Goal: Book appointment/travel/reservation

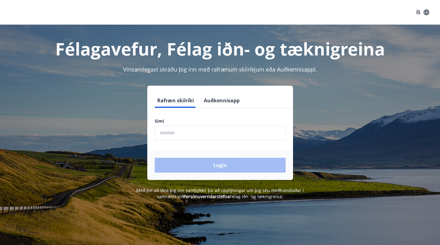
click at [256, 133] on input "phone" at bounding box center [220, 133] width 131 height 15
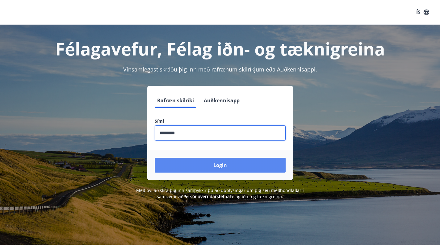
type input "********"
click at [231, 168] on button "Login" at bounding box center [220, 165] width 131 height 15
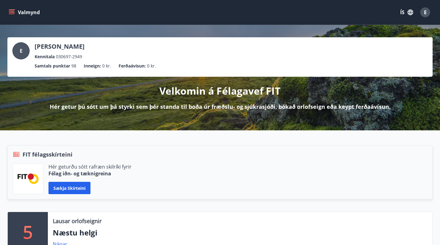
click at [11, 10] on icon "menu" at bounding box center [12, 12] width 6 height 6
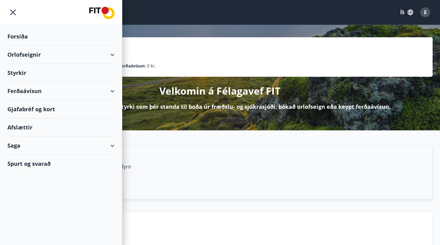
click at [106, 56] on div "Orlofseignir" at bounding box center [60, 55] width 107 height 18
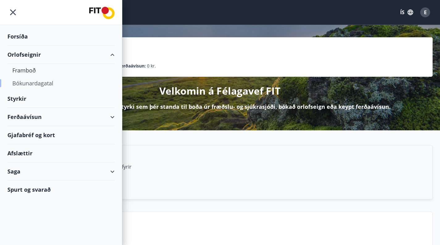
click at [29, 81] on div "Bókunardagatal" at bounding box center [60, 83] width 97 height 13
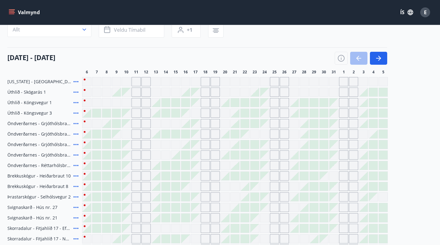
scroll to position [56, 0]
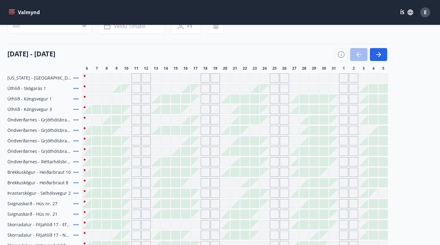
click at [135, 148] on div "Gráir dagar eru ekki bókanlegir" at bounding box center [135, 151] width 9 height 9
click at [113, 161] on div at bounding box center [116, 162] width 9 height 9
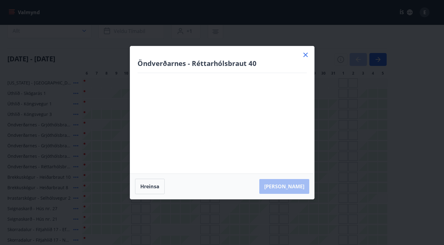
click at [103, 162] on div "Öndverðarnes - Réttarhólsbraut 40 Má Þr Mi Fi Fö La Su Má Þr Mi Fi Fö La Su [DA…" at bounding box center [222, 122] width 444 height 245
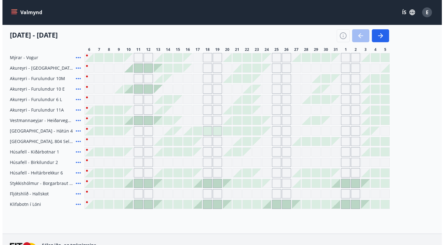
scroll to position [265, 0]
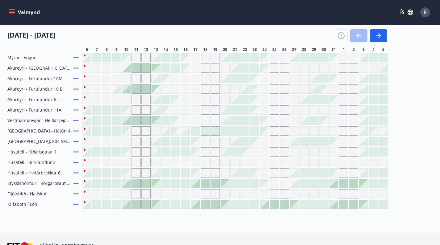
click at [207, 131] on div at bounding box center [205, 131] width 9 height 9
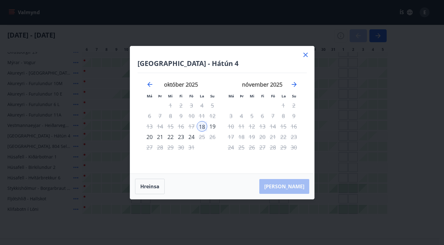
click at [207, 131] on div "18" at bounding box center [202, 126] width 10 height 10
click at [307, 56] on icon at bounding box center [306, 55] width 4 height 4
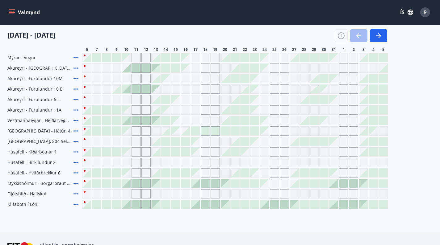
click at [305, 54] on div at bounding box center [304, 57] width 9 height 9
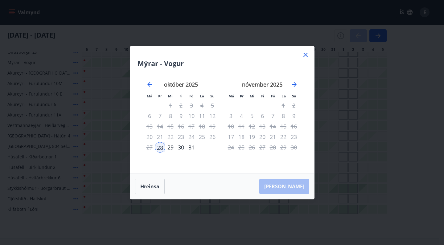
click at [305, 54] on icon at bounding box center [306, 55] width 4 height 4
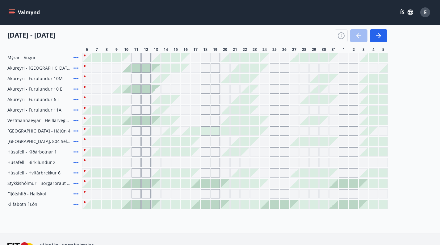
click at [36, 131] on span "[GEOGRAPHIC_DATA] - Hátún 4" at bounding box center [38, 131] width 63 height 6
click at [75, 130] on icon at bounding box center [75, 130] width 7 height 7
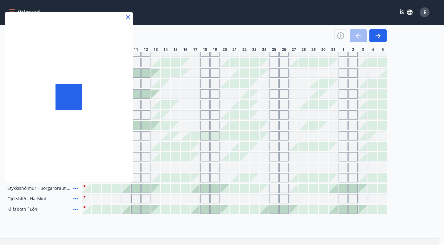
click at [75, 130] on div at bounding box center [222, 122] width 444 height 245
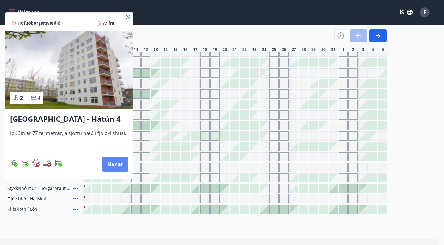
click at [111, 169] on button "Nánar" at bounding box center [115, 164] width 26 height 15
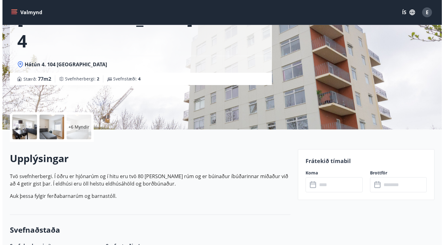
scroll to position [19, 0]
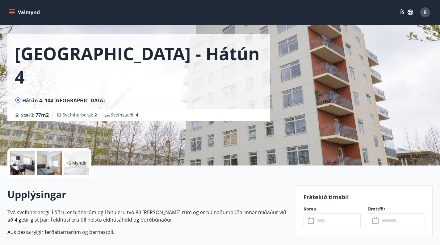
click at [29, 167] on div at bounding box center [22, 163] width 25 height 25
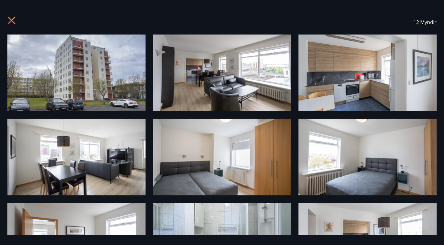
scroll to position [0, 0]
click at [7, 20] on div "12 Myndir" at bounding box center [222, 22] width 444 height 25
click at [11, 19] on icon at bounding box center [12, 21] width 8 height 8
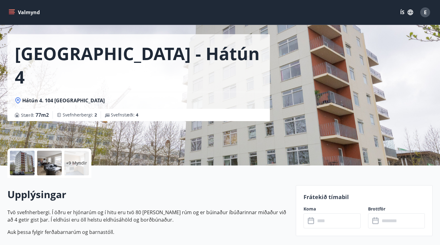
click at [82, 164] on p "+9 Myndir" at bounding box center [76, 163] width 21 height 6
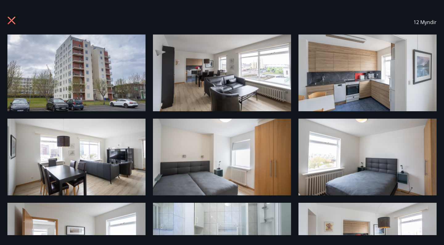
click at [10, 17] on icon at bounding box center [12, 21] width 10 height 10
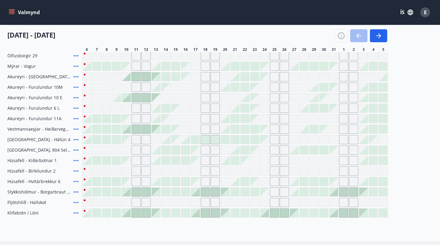
scroll to position [257, 0]
click at [197, 139] on div at bounding box center [195, 139] width 9 height 9
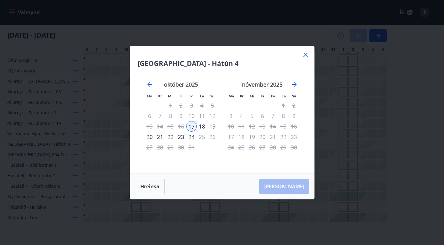
click at [191, 124] on div "17" at bounding box center [191, 126] width 10 height 10
click at [158, 136] on div "21" at bounding box center [160, 137] width 10 height 10
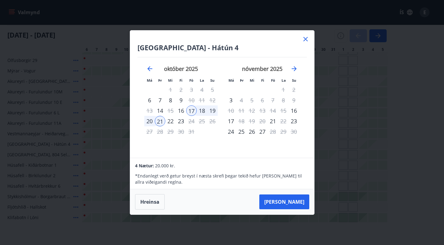
click at [307, 41] on icon at bounding box center [306, 39] width 4 height 4
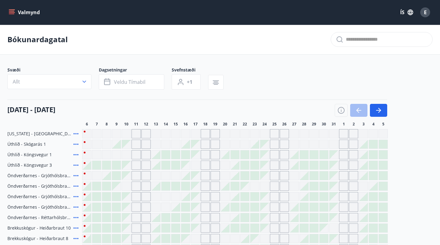
scroll to position [0, 0]
click at [78, 134] on icon at bounding box center [75, 133] width 5 height 1
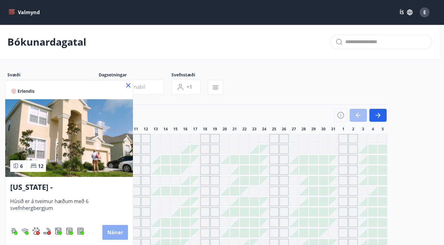
click at [107, 232] on button "Nánar" at bounding box center [115, 232] width 26 height 15
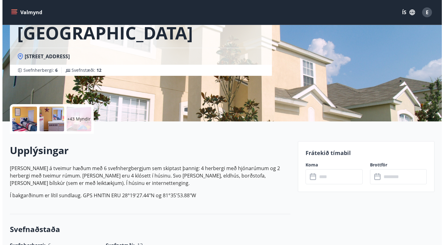
scroll to position [64, 0]
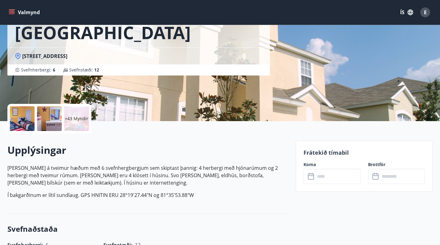
click at [29, 114] on div at bounding box center [22, 118] width 25 height 25
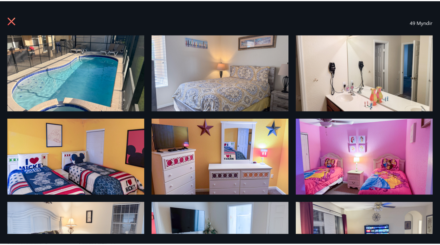
scroll to position [0, 0]
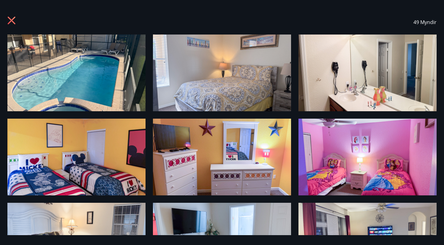
click at [10, 24] on icon at bounding box center [12, 21] width 10 height 10
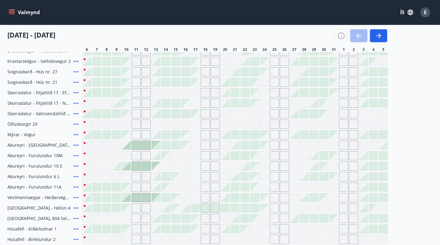
scroll to position [188, 0]
click at [74, 124] on icon at bounding box center [75, 123] width 5 height 1
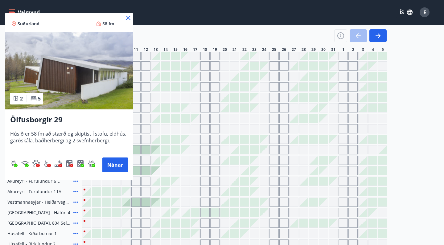
click at [127, 16] on icon at bounding box center [128, 18] width 4 height 4
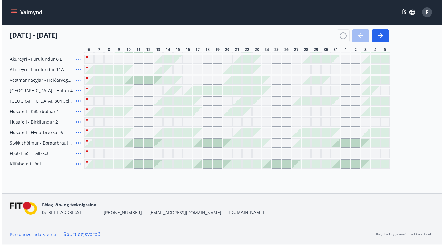
scroll to position [306, 0]
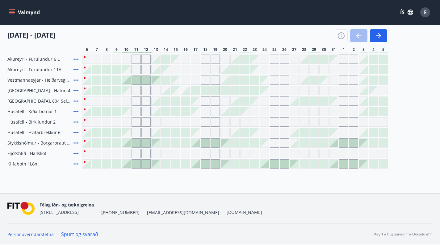
click at [136, 81] on div at bounding box center [136, 80] width 9 height 9
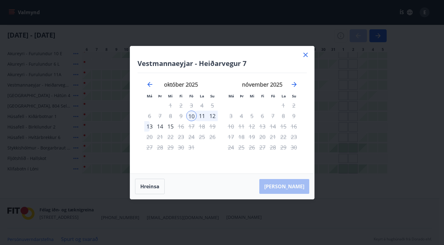
click at [305, 57] on icon at bounding box center [305, 54] width 7 height 7
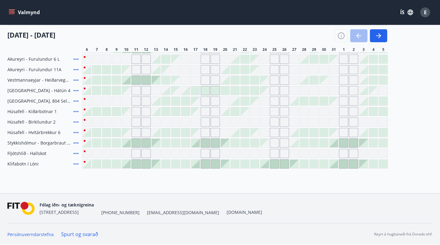
click at [77, 81] on icon at bounding box center [75, 80] width 7 height 7
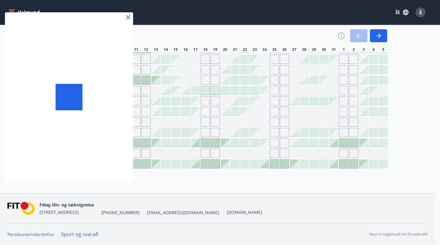
click at [77, 81] on div at bounding box center [69, 97] width 128 height 170
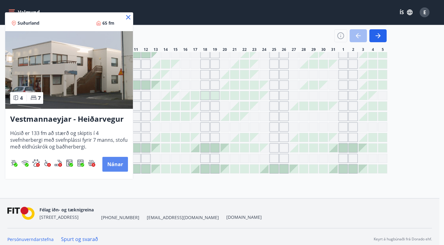
click at [107, 163] on button "Nánar" at bounding box center [115, 164] width 26 height 15
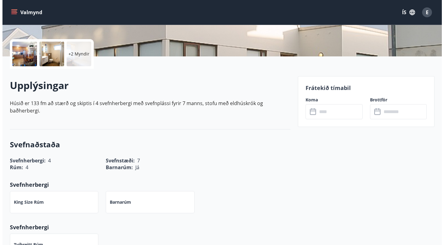
scroll to position [117, 0]
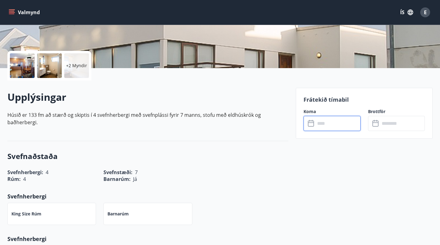
click at [337, 125] on input "text" at bounding box center [337, 123] width 45 height 15
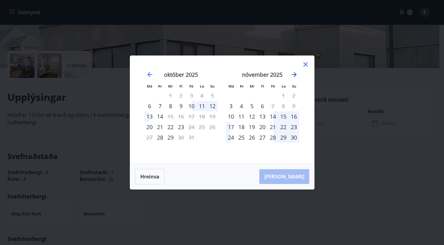
click at [292, 77] on icon "Move forward to switch to the next month." at bounding box center [294, 74] width 7 height 7
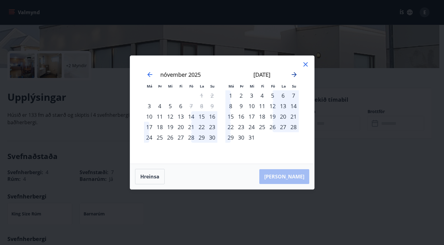
click at [292, 77] on icon "Move forward to switch to the next month." at bounding box center [294, 74] width 7 height 7
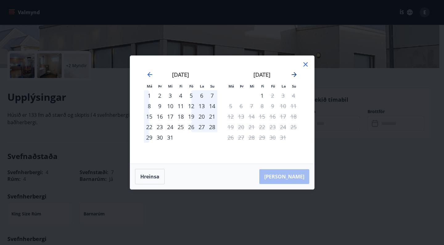
click at [292, 77] on icon "Move forward to switch to the next month." at bounding box center [294, 74] width 7 height 7
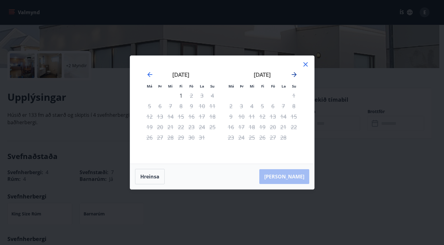
click at [292, 77] on icon "Move forward to switch to the next month." at bounding box center [294, 74] width 7 height 7
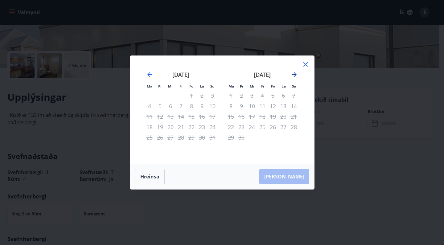
click at [292, 77] on icon "Move forward to switch to the next month." at bounding box center [294, 74] width 7 height 7
click at [304, 64] on icon at bounding box center [305, 64] width 7 height 7
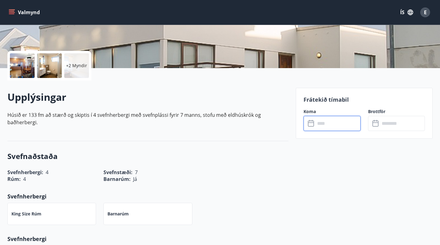
click at [25, 58] on div at bounding box center [22, 65] width 25 height 25
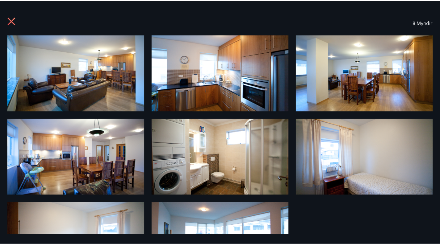
scroll to position [0, 0]
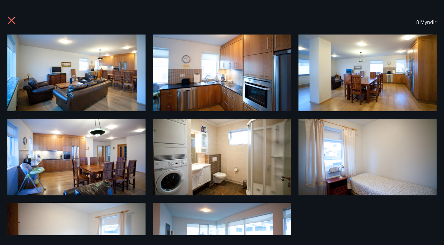
click at [12, 18] on icon at bounding box center [12, 21] width 10 height 10
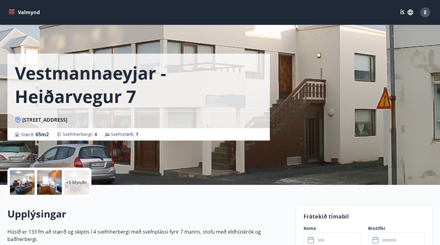
click at [423, 13] on div "E" at bounding box center [425, 12] width 10 height 10
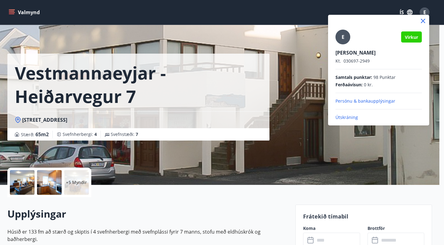
click at [348, 117] on p "Útskráning" at bounding box center [379, 117] width 86 height 6
